Goal: Task Accomplishment & Management: Use online tool/utility

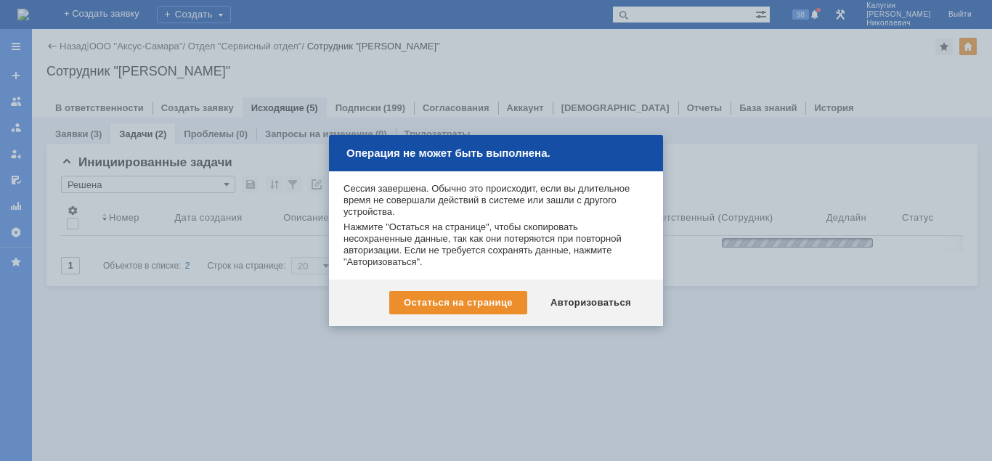
click at [601, 303] on div "Авторизоваться" at bounding box center [591, 302] width 110 height 23
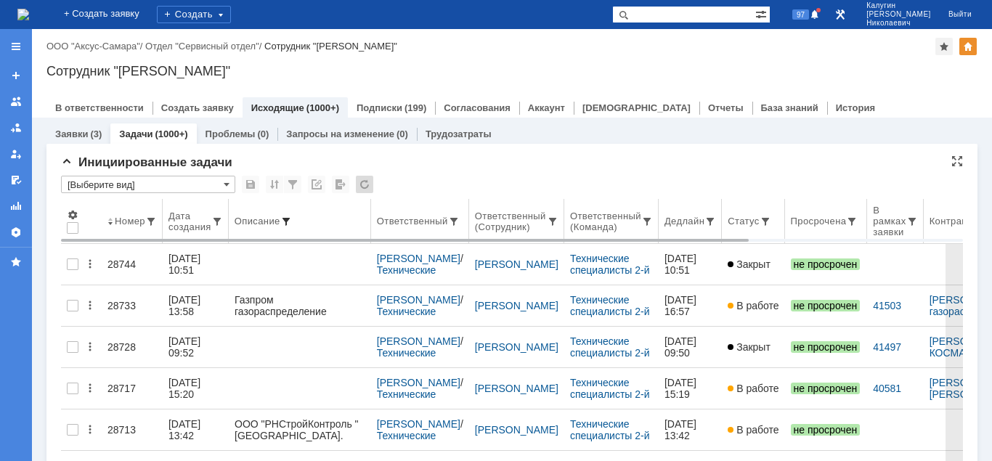
click at [288, 218] on span at bounding box center [286, 222] width 12 height 12
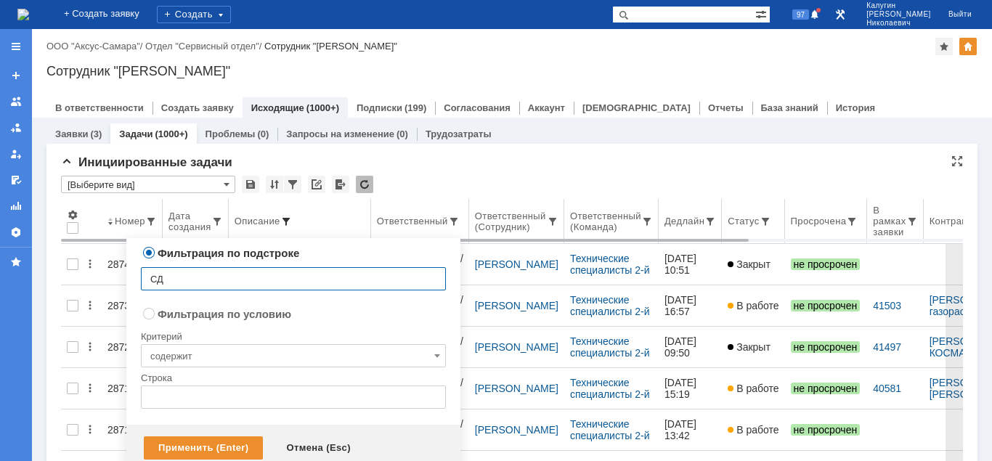
type input "СДг"
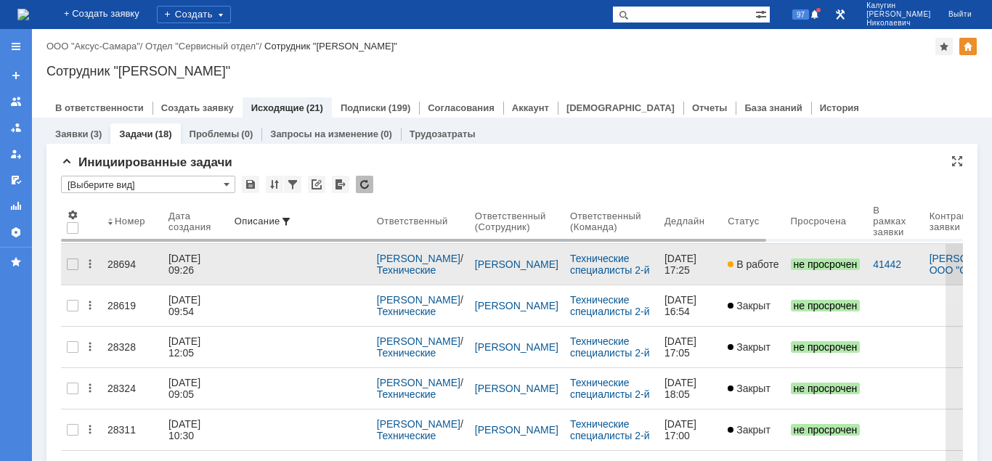
click at [111, 259] on div "28694" at bounding box center [131, 265] width 49 height 12
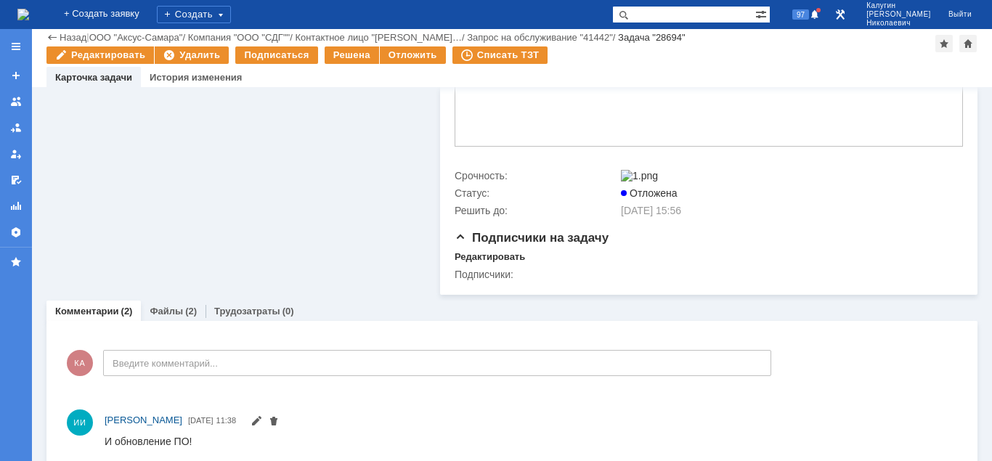
scroll to position [617, 0]
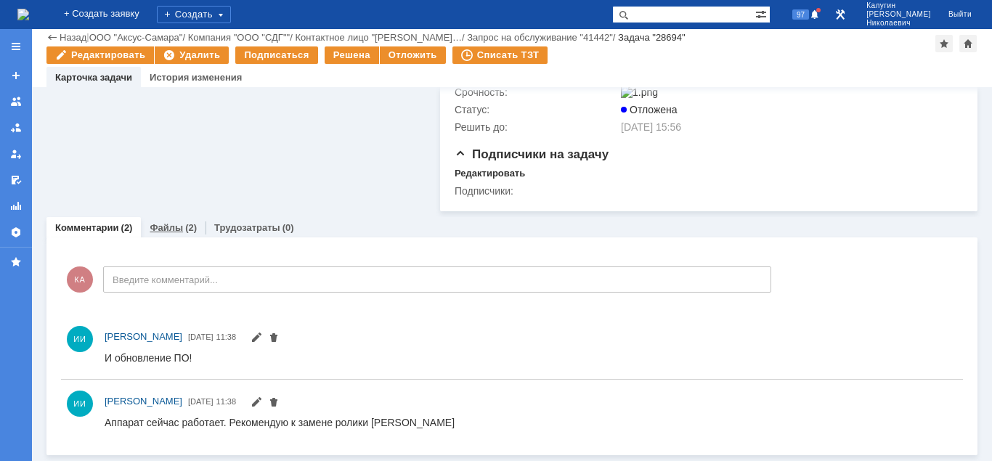
click at [167, 226] on link "Файлы" at bounding box center [166, 227] width 33 height 11
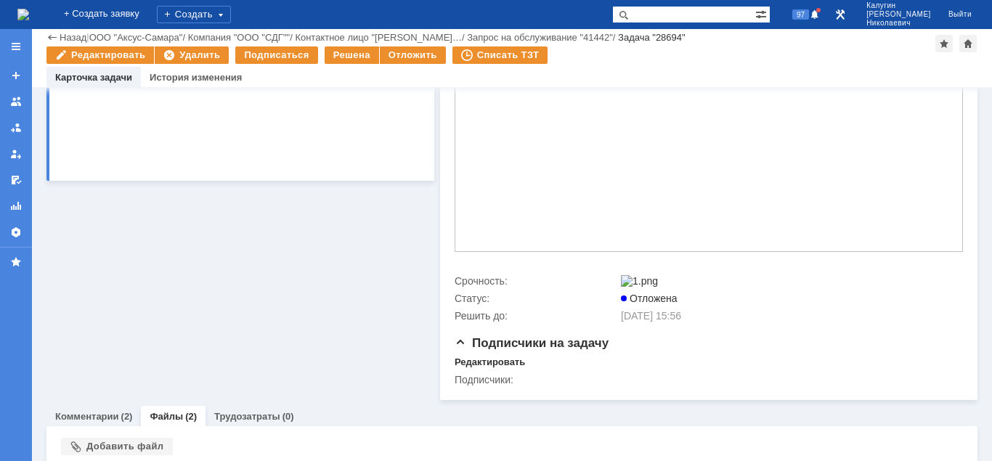
scroll to position [555, 0]
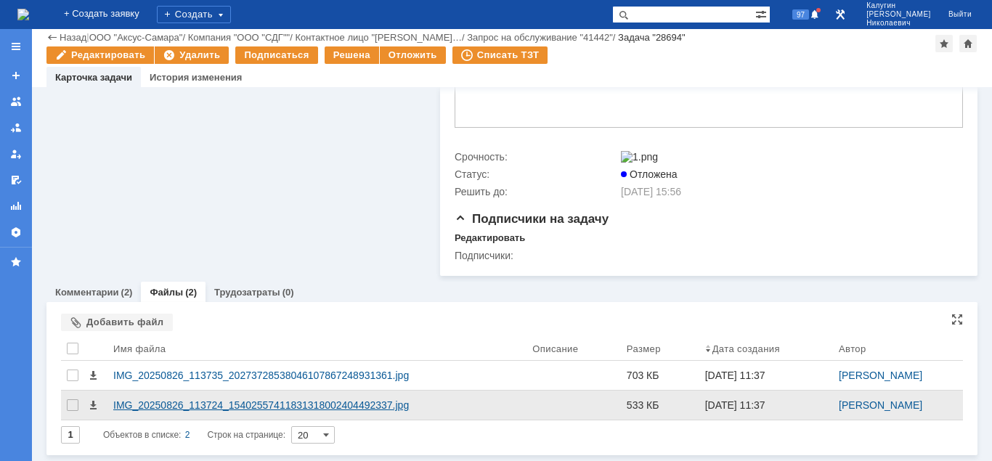
click at [178, 403] on div "IMG_20250826_113724_15402557411831318002404492337.jpg" at bounding box center [316, 405] width 407 height 12
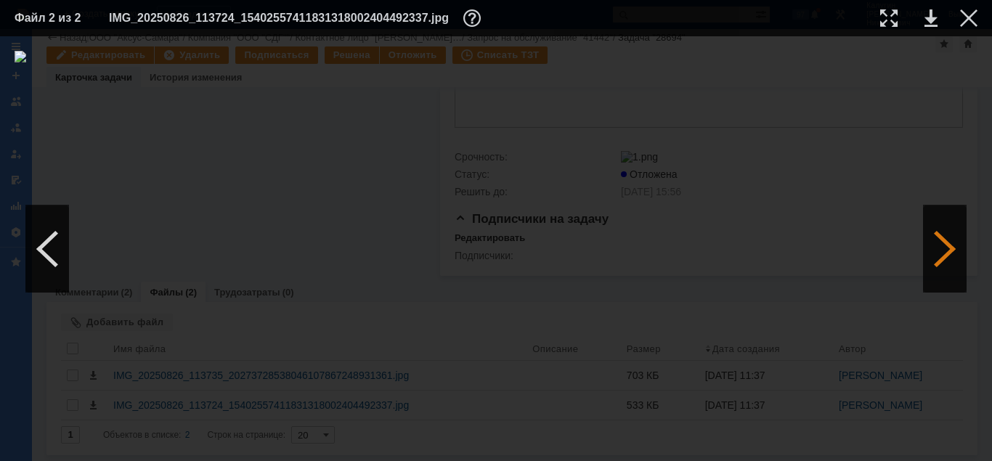
click at [936, 259] on div at bounding box center [945, 249] width 44 height 87
click at [967, 17] on div at bounding box center [968, 17] width 17 height 17
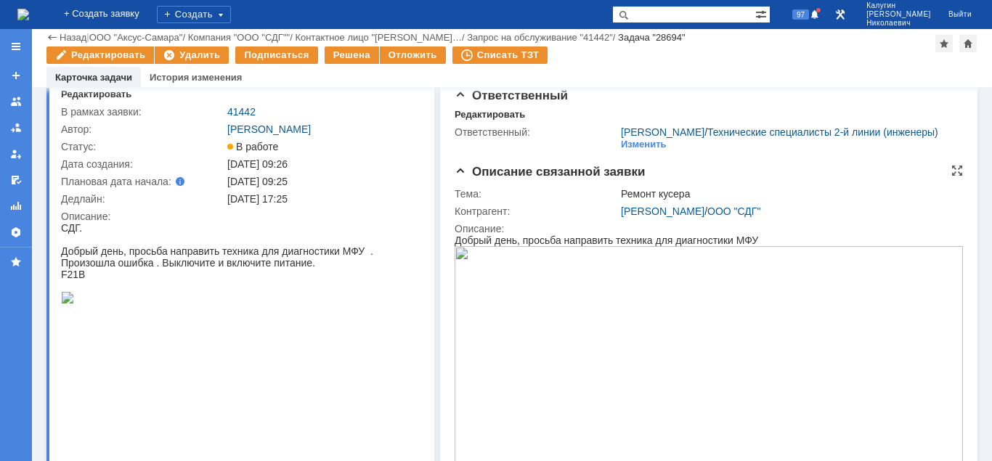
scroll to position [0, 0]
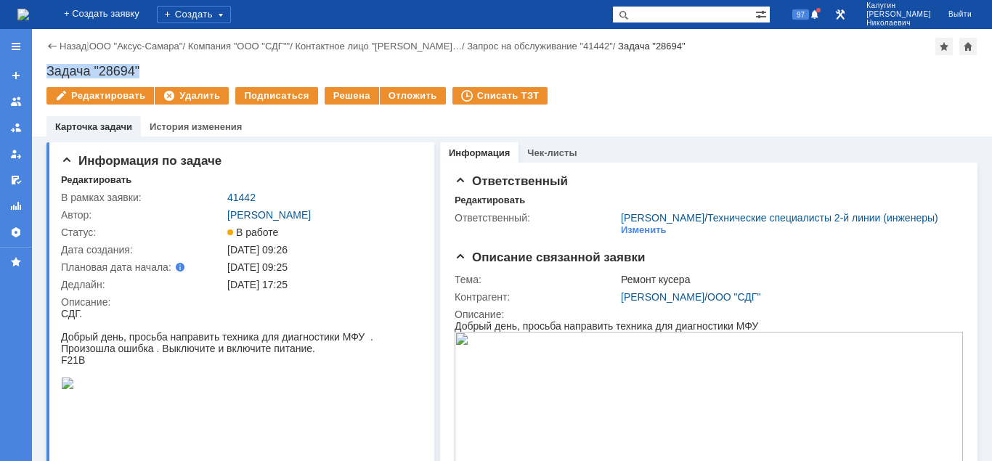
drag, startPoint x: 48, startPoint y: 69, endPoint x: 184, endPoint y: 76, distance: 136.0
click at [165, 66] on div "Задача "28694"" at bounding box center [511, 71] width 931 height 15
copy div "Задача "28694""
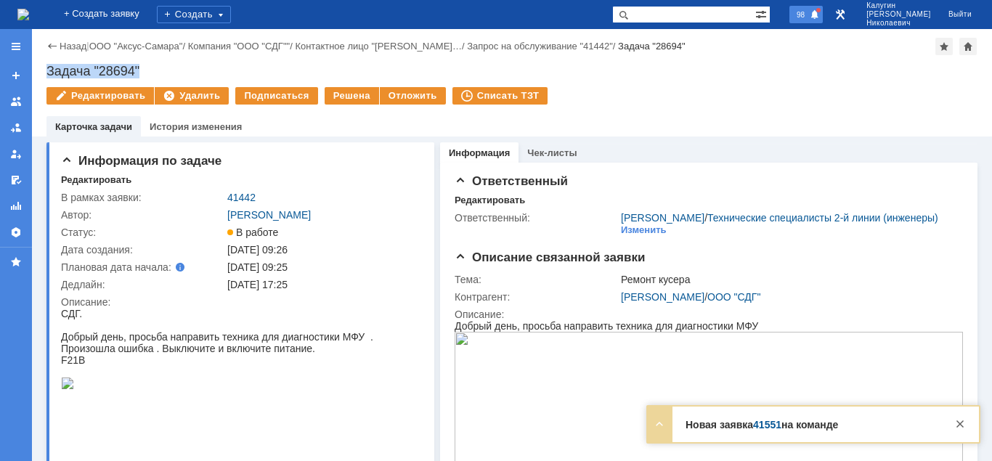
click at [820, 14] on span at bounding box center [815, 15] width 10 height 12
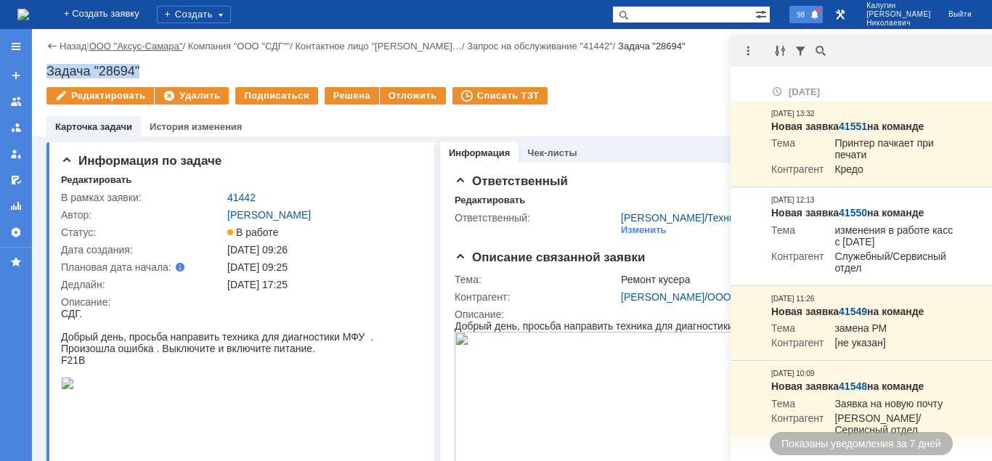
click at [136, 47] on link "ООО "Аксус-Самара"" at bounding box center [136, 46] width 94 height 11
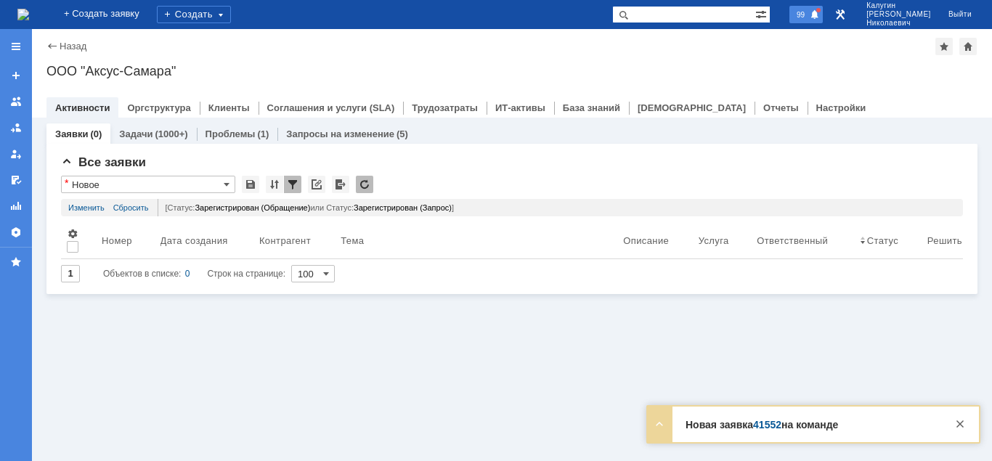
click at [809, 15] on span "99" at bounding box center [800, 14] width 17 height 10
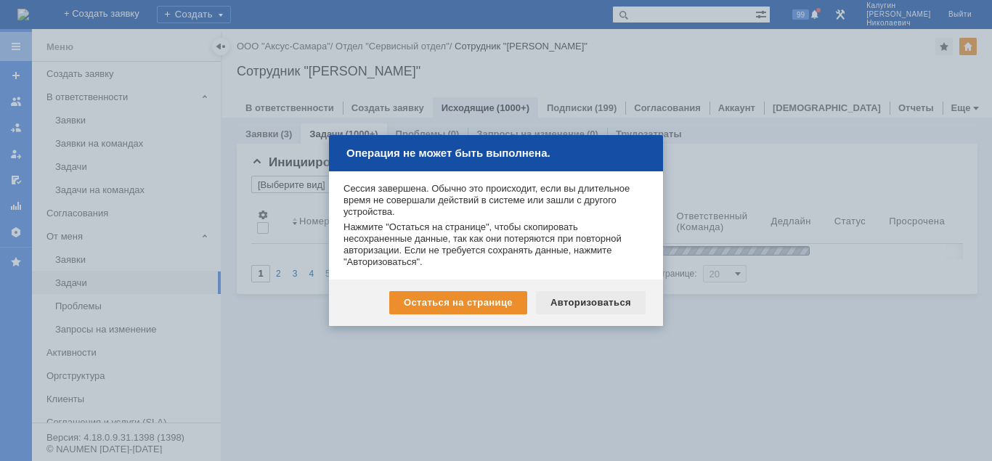
click at [580, 300] on div "Авторизоваться" at bounding box center [591, 302] width 110 height 23
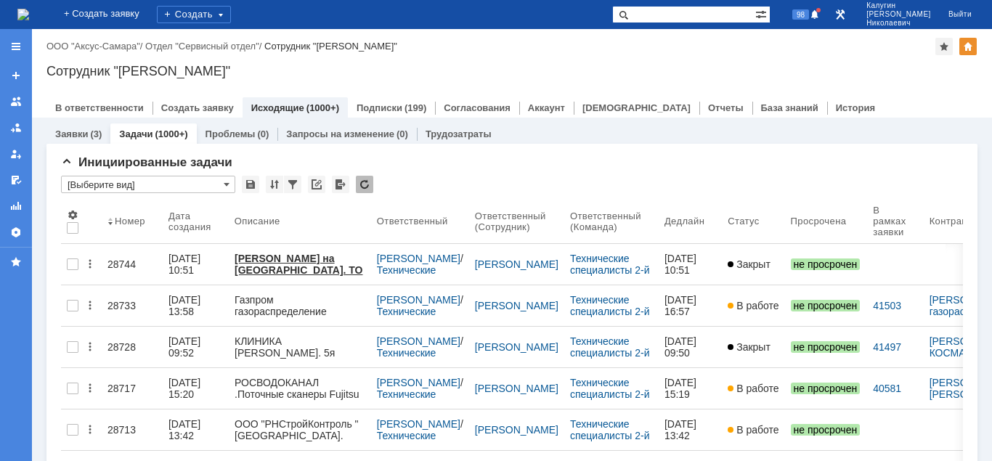
drag, startPoint x: 673, startPoint y: 12, endPoint x: 652, endPoint y: 14, distance: 20.5
click at [667, 12] on input "text" at bounding box center [683, 14] width 143 height 17
paste input "26643"
type input "26643"
click at [630, 17] on span at bounding box center [620, 14] width 17 height 17
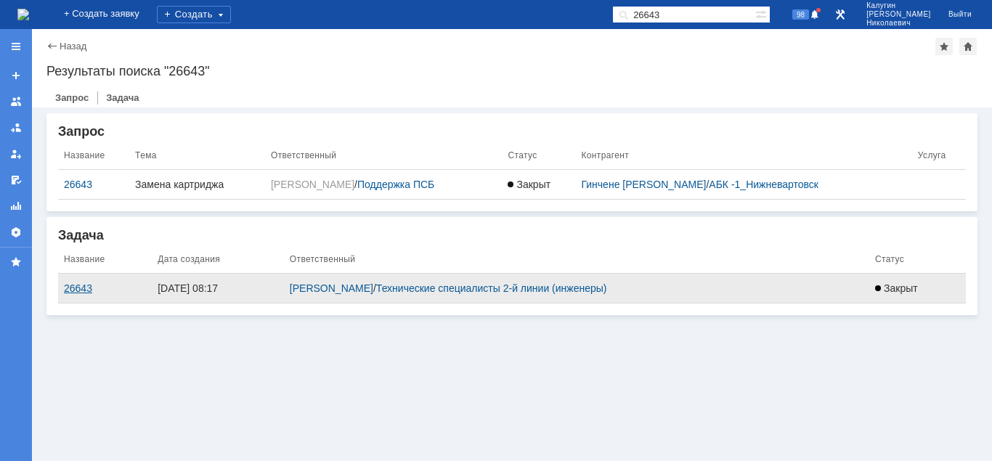
click at [81, 287] on div "26643" at bounding box center [105, 289] width 82 height 12
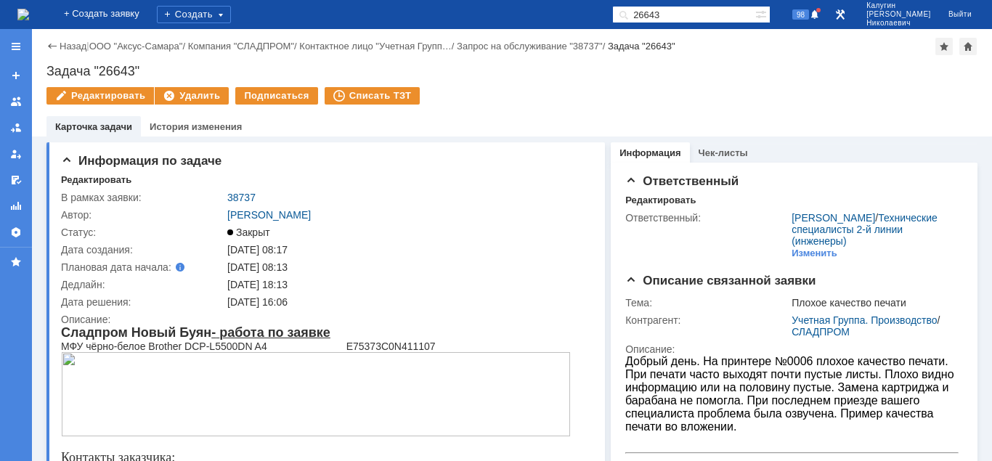
click at [100, 68] on div "Задача "26643"" at bounding box center [511, 71] width 931 height 15
